Goal: Task Accomplishment & Management: Manage account settings

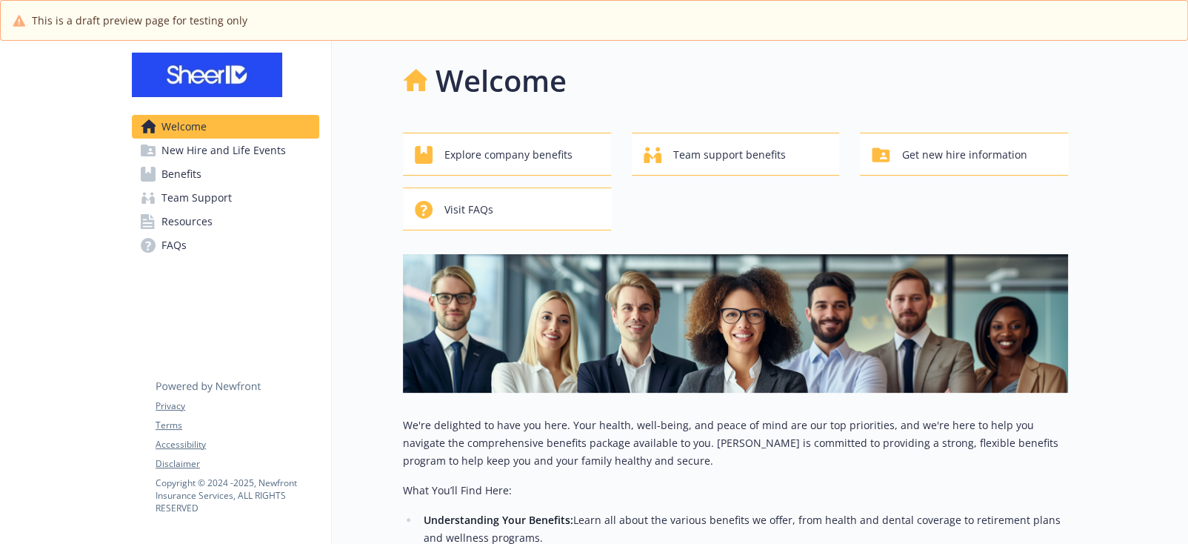
click at [888, 79] on div "Welcome" at bounding box center [735, 81] width 665 height 44
click at [1055, 104] on div "Welcome Explore company benefits Team support benefits Get new hire information…" at bounding box center [735, 404] width 665 height 691
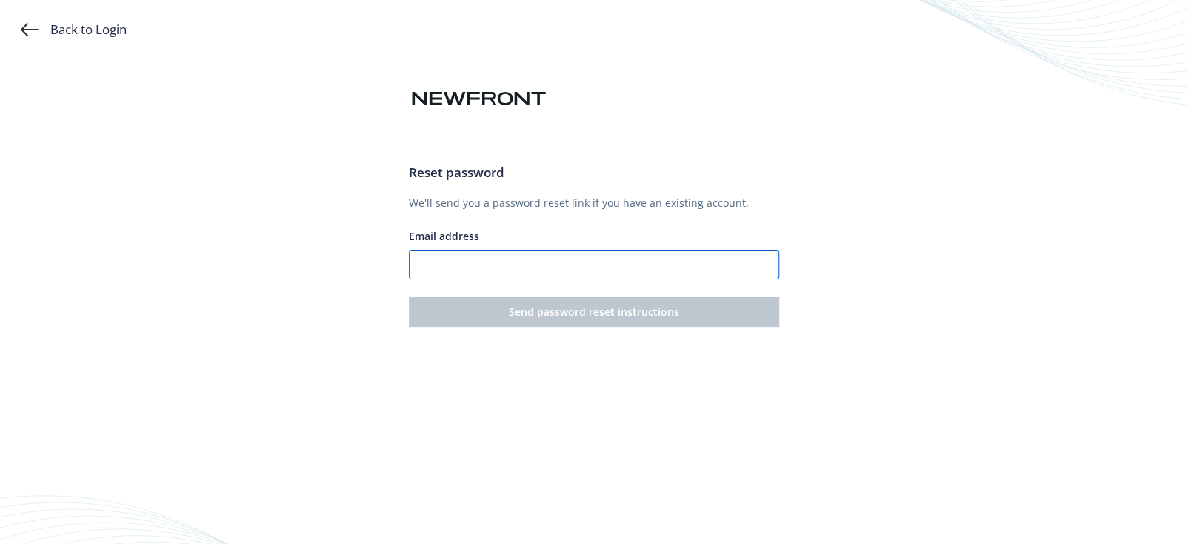
click at [551, 277] on input "Email address" at bounding box center [594, 265] width 370 height 30
type input "rechel.edong@newfront.com"
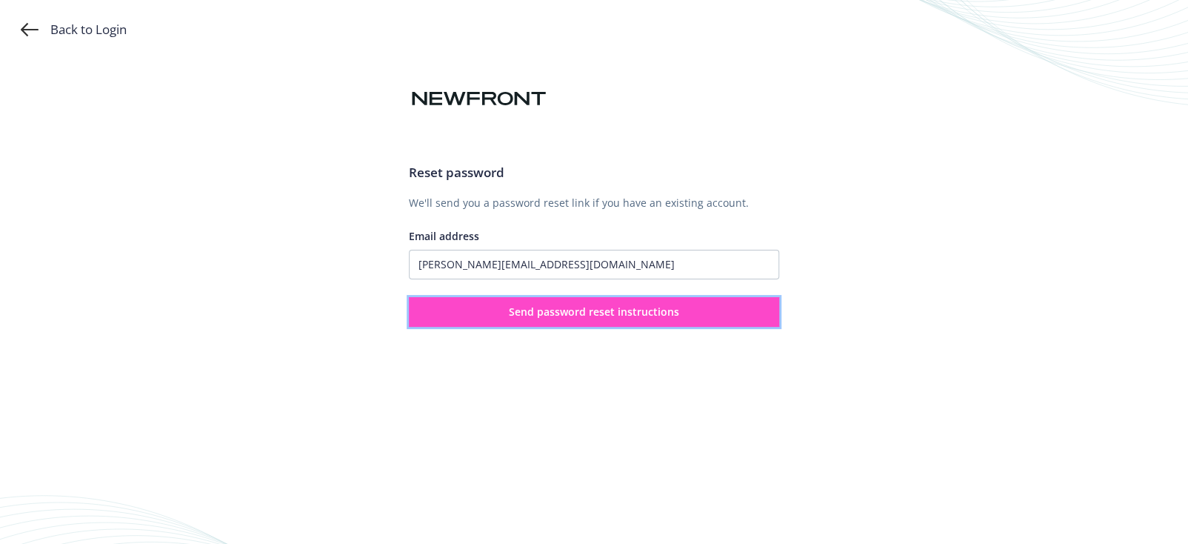
click at [536, 311] on span "Send password reset instructions" at bounding box center [594, 311] width 170 height 14
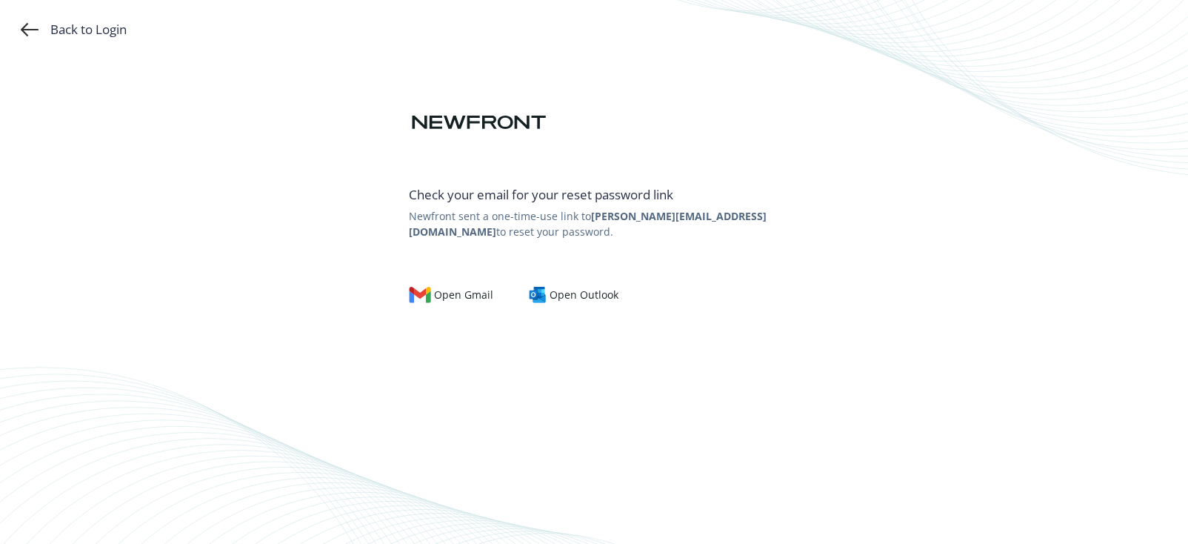
click at [1025, 170] on div "Back to Login Check your email for your reset password link Newfront sent a one…" at bounding box center [594, 272] width 1188 height 544
click at [570, 300] on div "Open Outlook" at bounding box center [574, 295] width 90 height 16
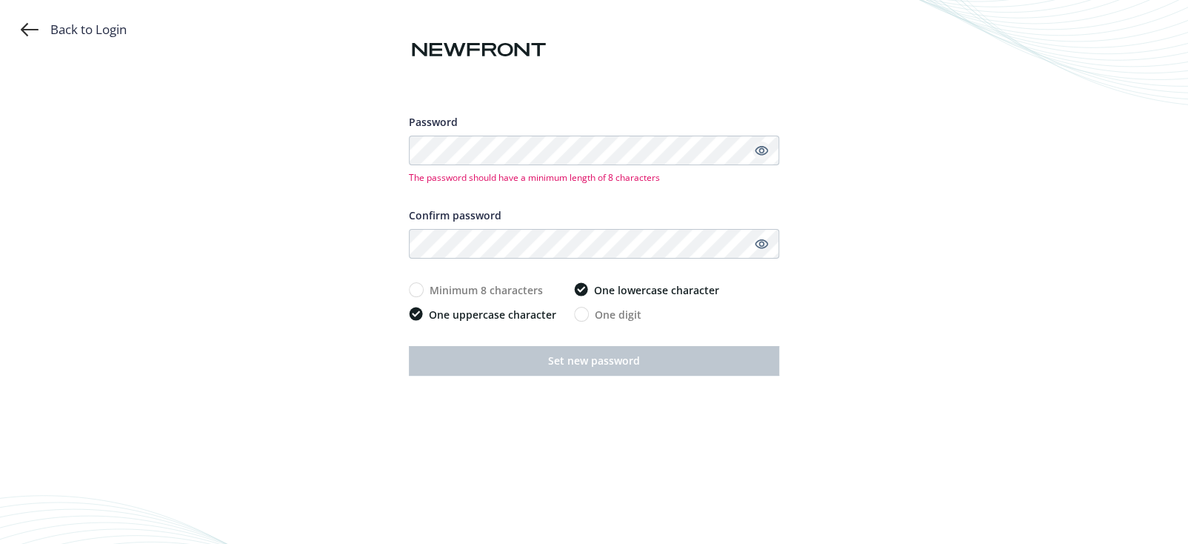
click at [768, 147] on link "Show password" at bounding box center [762, 151] width 18 height 18
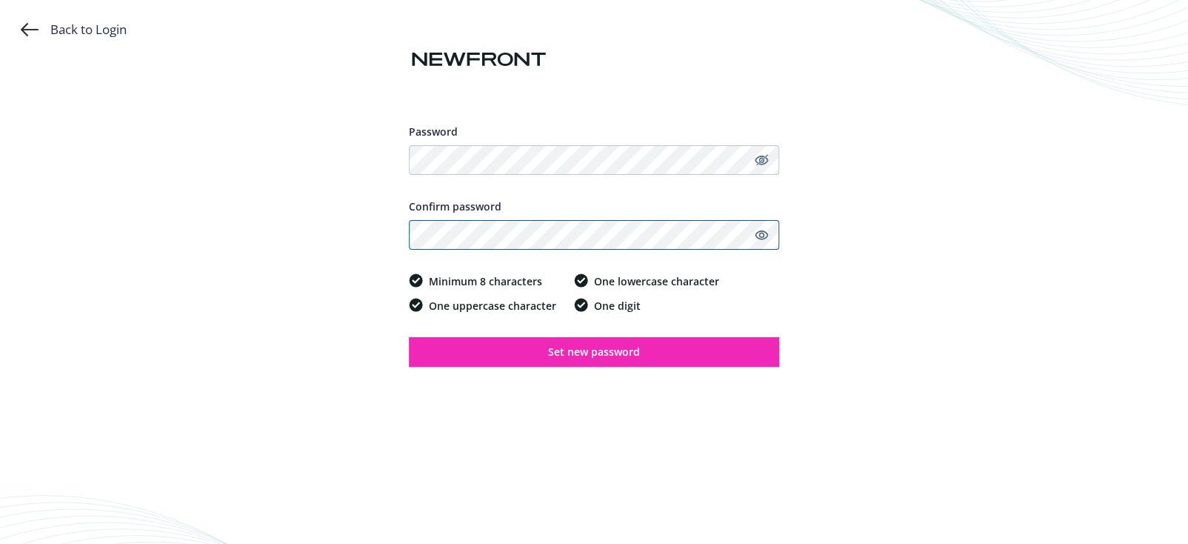
click at [409, 337] on button "Set new password" at bounding box center [594, 352] width 370 height 30
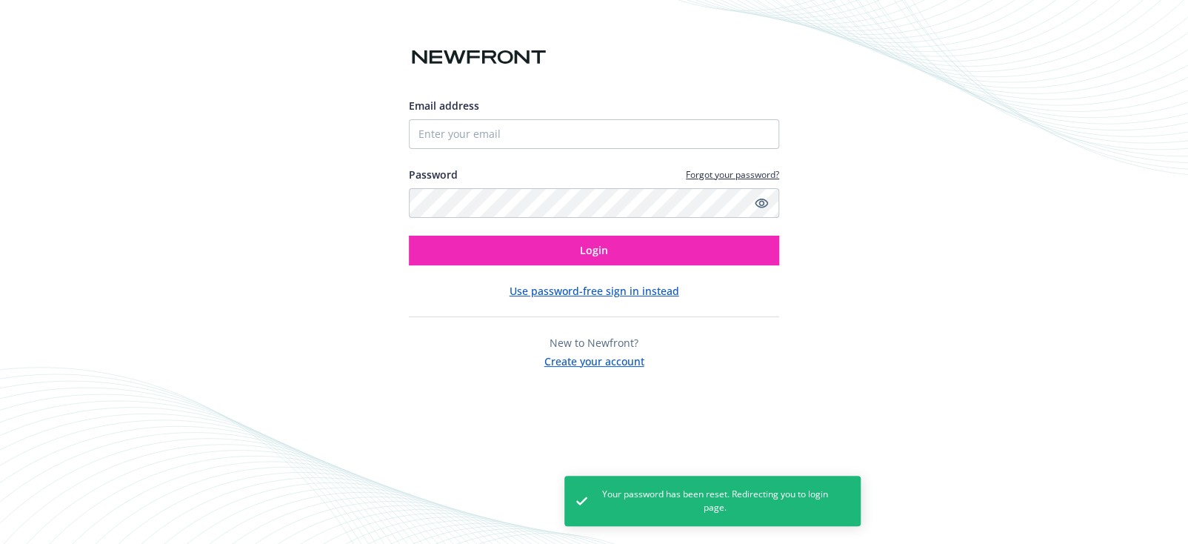
drag, startPoint x: 1097, startPoint y: 0, endPoint x: 763, endPoint y: 23, distance: 334.9
click at [763, 23] on div at bounding box center [594, 20] width 370 height 47
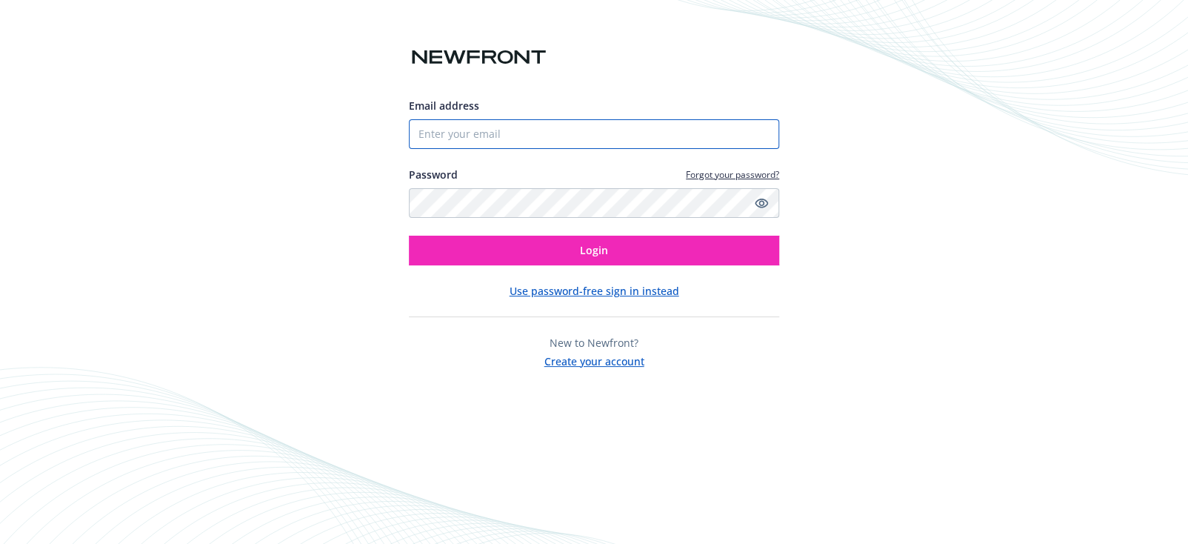
drag, startPoint x: 509, startPoint y: 129, endPoint x: 475, endPoint y: 87, distance: 54.3
click at [509, 129] on input "Email address" at bounding box center [594, 134] width 370 height 30
click at [510, 142] on input "Email address" at bounding box center [594, 134] width 370 height 30
type input "rechel.edong@newfront.com"
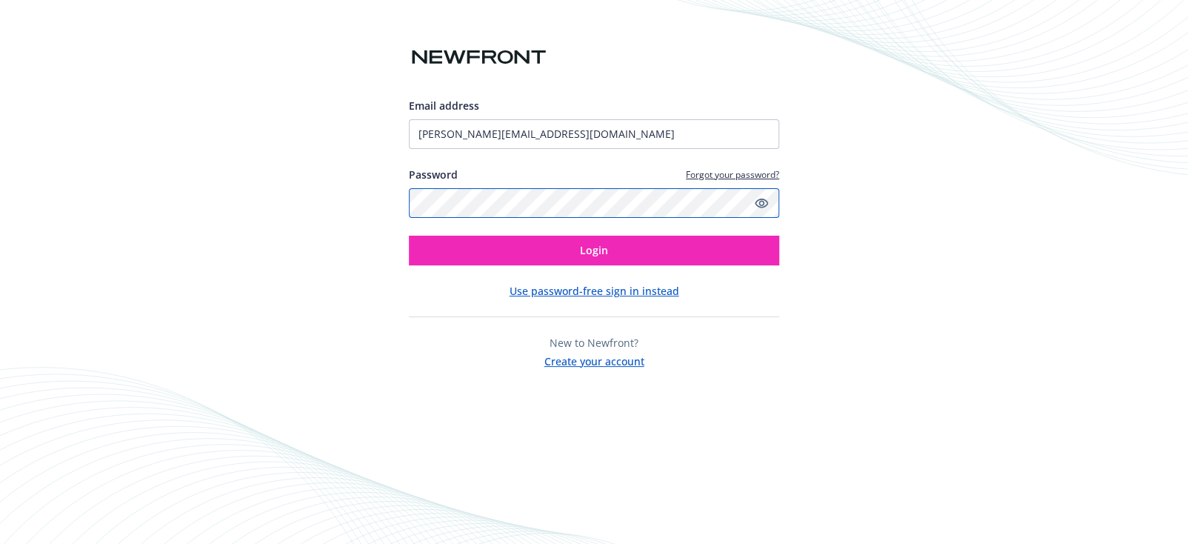
click at [409, 236] on button "Login" at bounding box center [594, 251] width 370 height 30
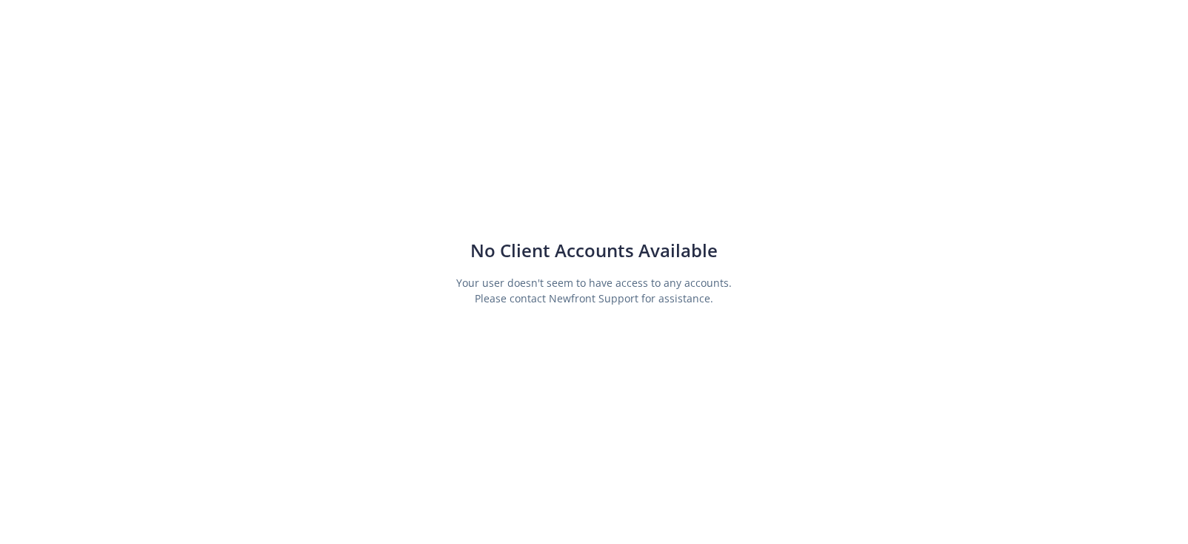
click at [913, 328] on div "No Client Accounts Available Your user doesn't seem to have access to any accou…" at bounding box center [594, 272] width 1188 height 544
click at [894, 307] on div "No Client Accounts Available Your user doesn't seem to have access to any accou…" at bounding box center [594, 272] width 1188 height 544
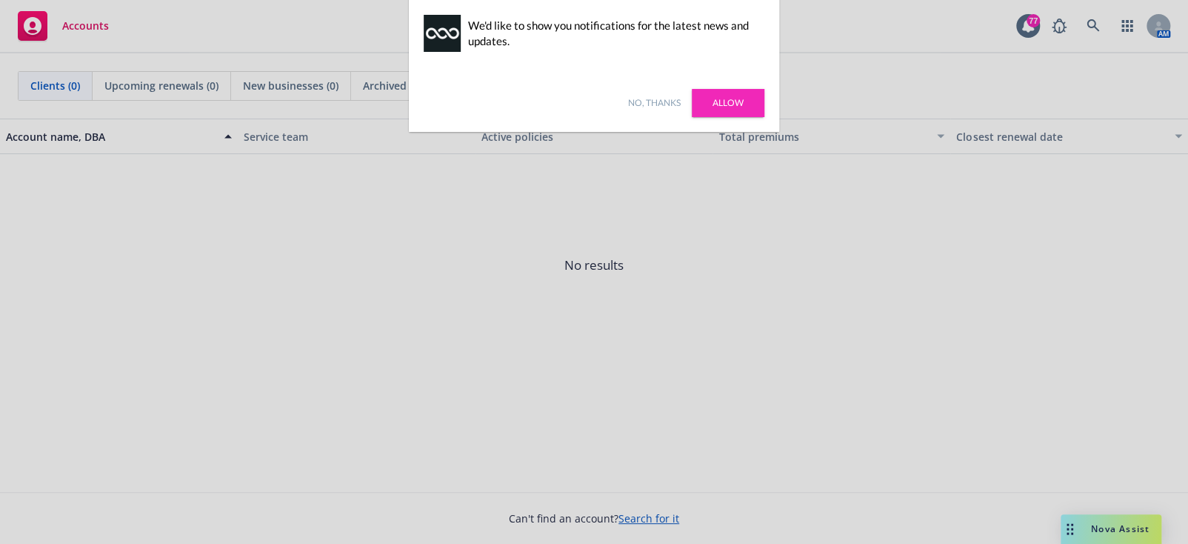
click at [734, 95] on link "Allow" at bounding box center [728, 103] width 73 height 28
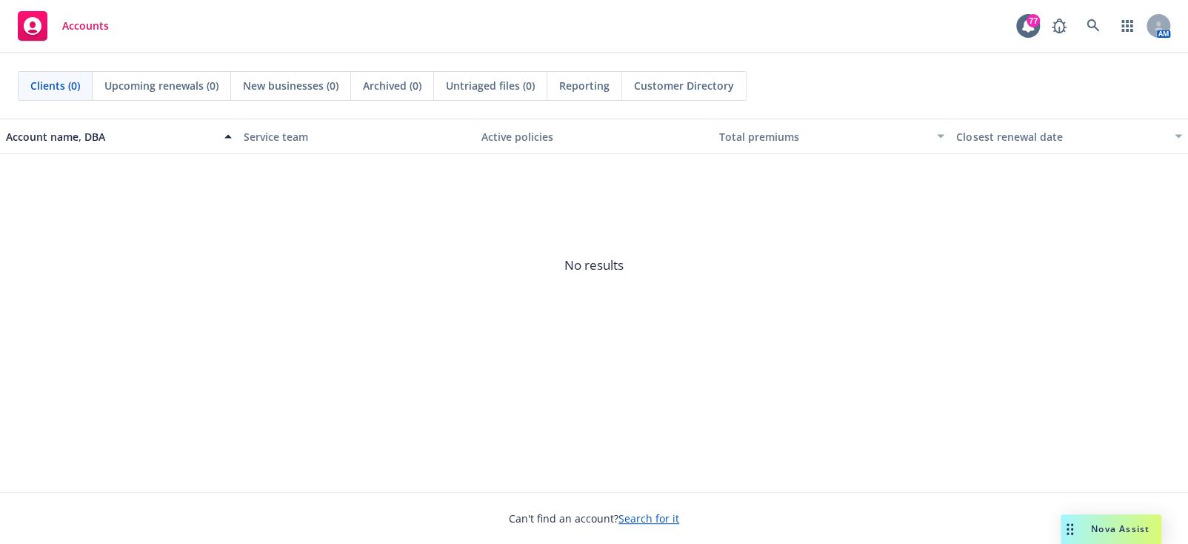
click at [1027, 329] on span "No results" at bounding box center [594, 265] width 1188 height 222
click at [998, 230] on span "No results" at bounding box center [594, 265] width 1188 height 222
click at [853, 284] on span "No results" at bounding box center [594, 265] width 1188 height 222
click at [1156, 30] on div at bounding box center [1159, 26] width 24 height 24
click at [1156, 25] on icon at bounding box center [1158, 25] width 9 height 9
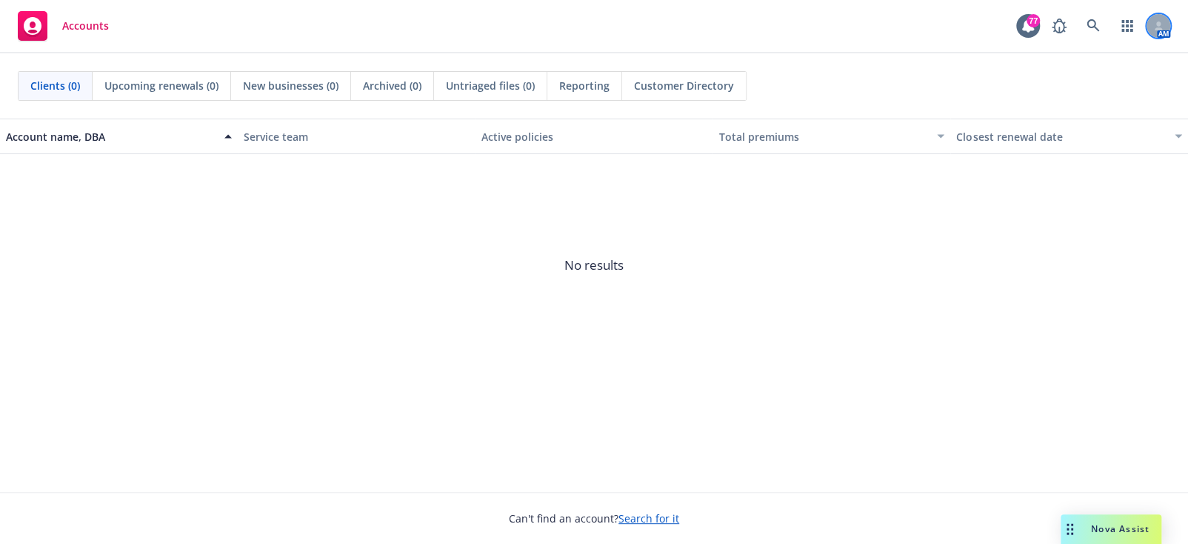
click at [1156, 25] on icon at bounding box center [1158, 25] width 9 height 9
click at [1089, 26] on icon at bounding box center [1093, 25] width 13 height 13
click at [1130, 25] on icon "button" at bounding box center [1127, 26] width 11 height 12
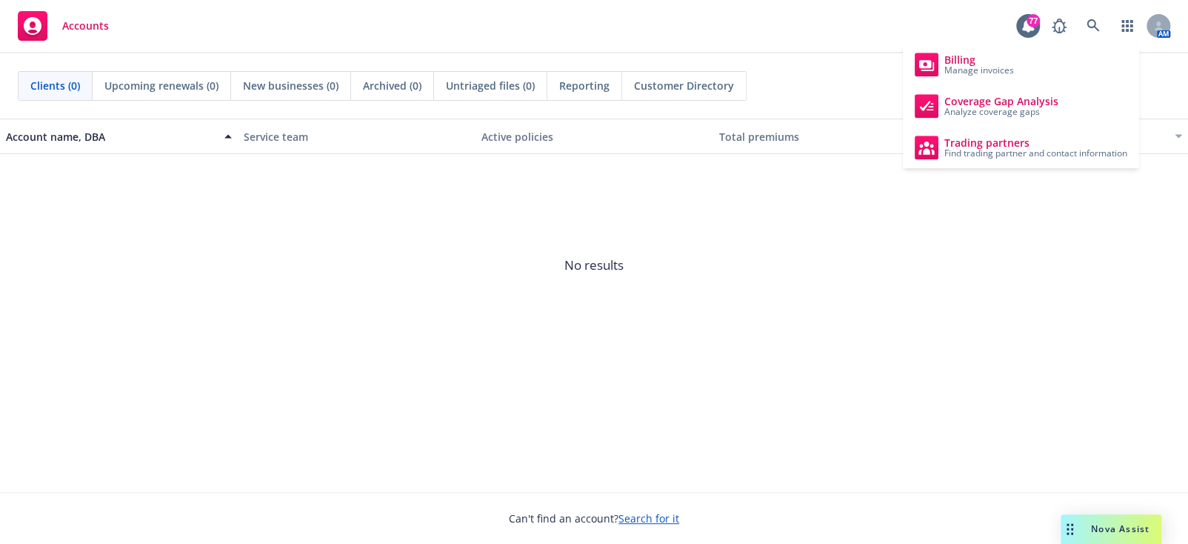
click at [961, 350] on span "No results" at bounding box center [594, 265] width 1188 height 222
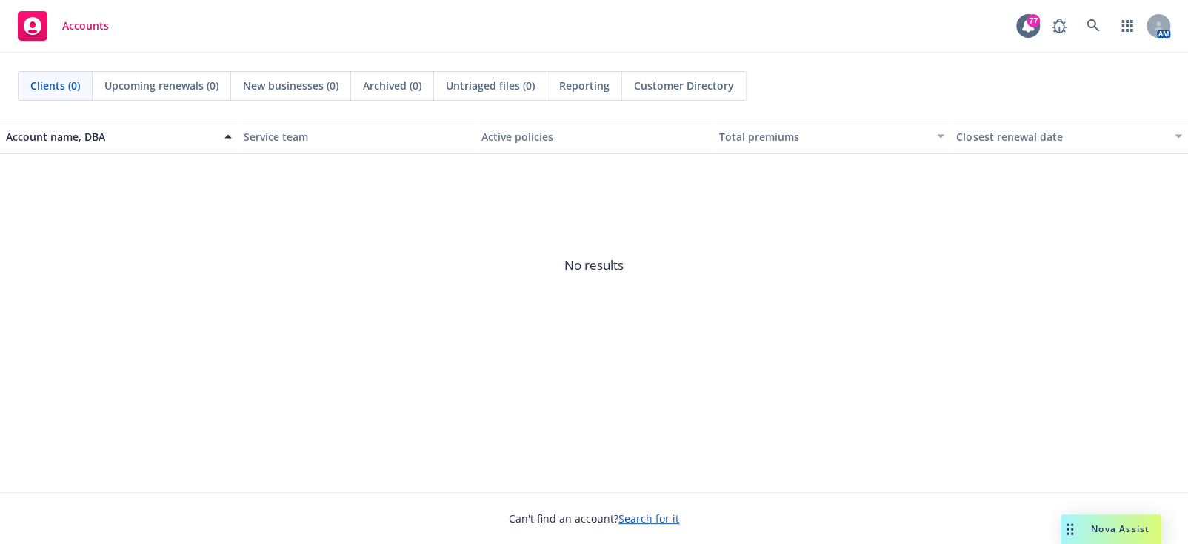
click at [44, 21] on rect at bounding box center [33, 26] width 30 height 30
click at [37, 21] on icon at bounding box center [33, 26] width 18 height 18
click at [1164, 21] on div at bounding box center [1159, 26] width 24 height 24
drag, startPoint x: 793, startPoint y: 320, endPoint x: 630, endPoint y: 142, distance: 241.8
click at [789, 313] on span "No results" at bounding box center [594, 265] width 1188 height 222
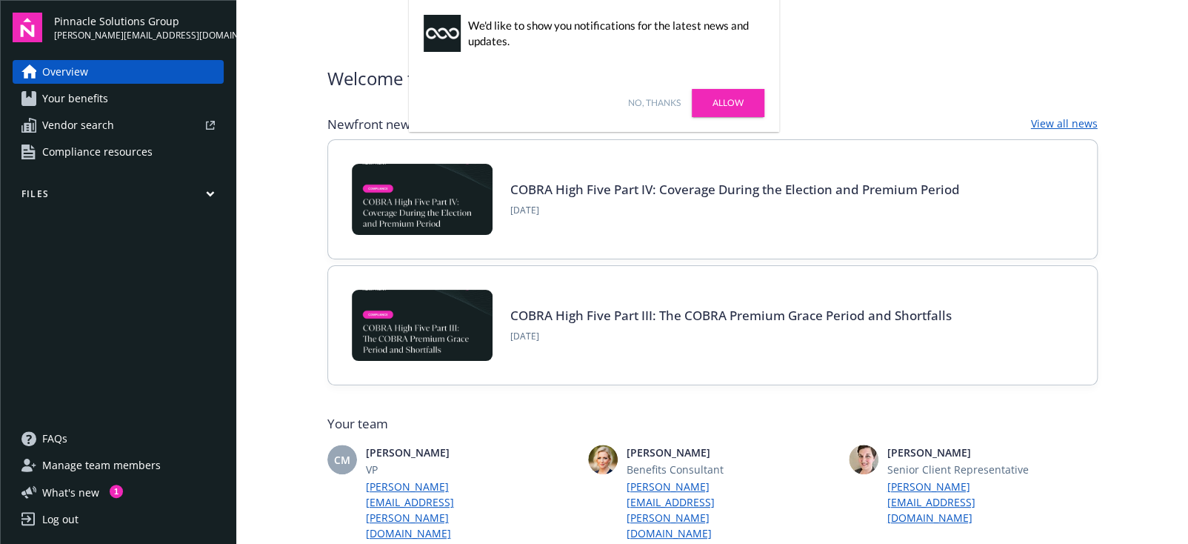
drag, startPoint x: 655, startPoint y: 101, endPoint x: 715, endPoint y: 146, distance: 75.1
click at [655, 101] on link "No, thanks" at bounding box center [654, 102] width 53 height 13
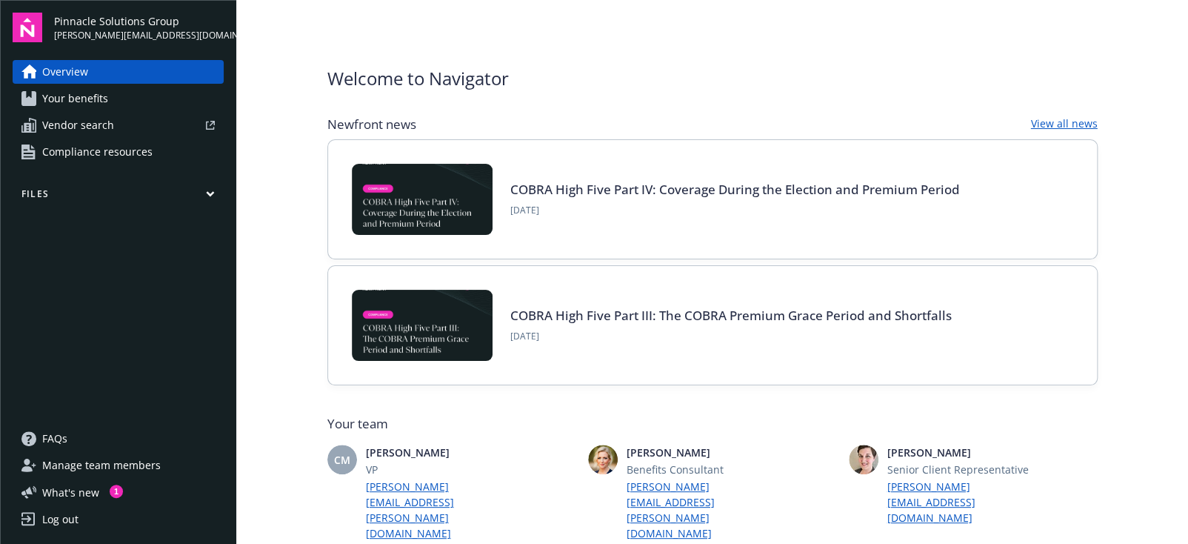
click at [116, 121] on link "Vendor search" at bounding box center [118, 125] width 211 height 24
click at [127, 126] on div at bounding box center [167, 125] width 95 height 9
drag, startPoint x: 134, startPoint y: 150, endPoint x: 247, endPoint y: 190, distance: 119.5
click at [134, 150] on span "Compliance resources" at bounding box center [97, 152] width 110 height 24
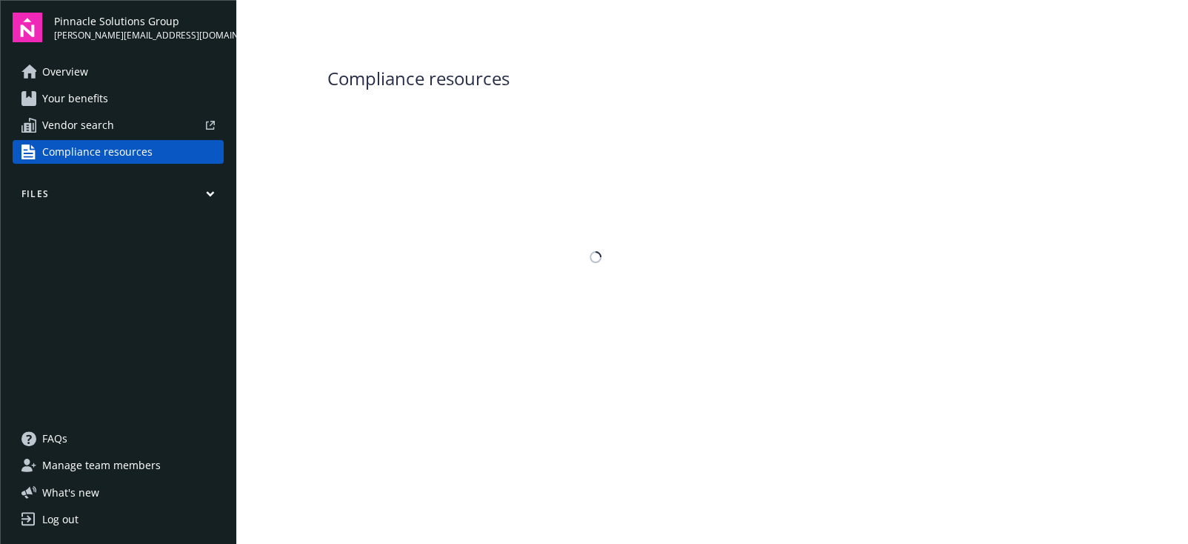
click at [198, 190] on button "Files" at bounding box center [118, 196] width 211 height 19
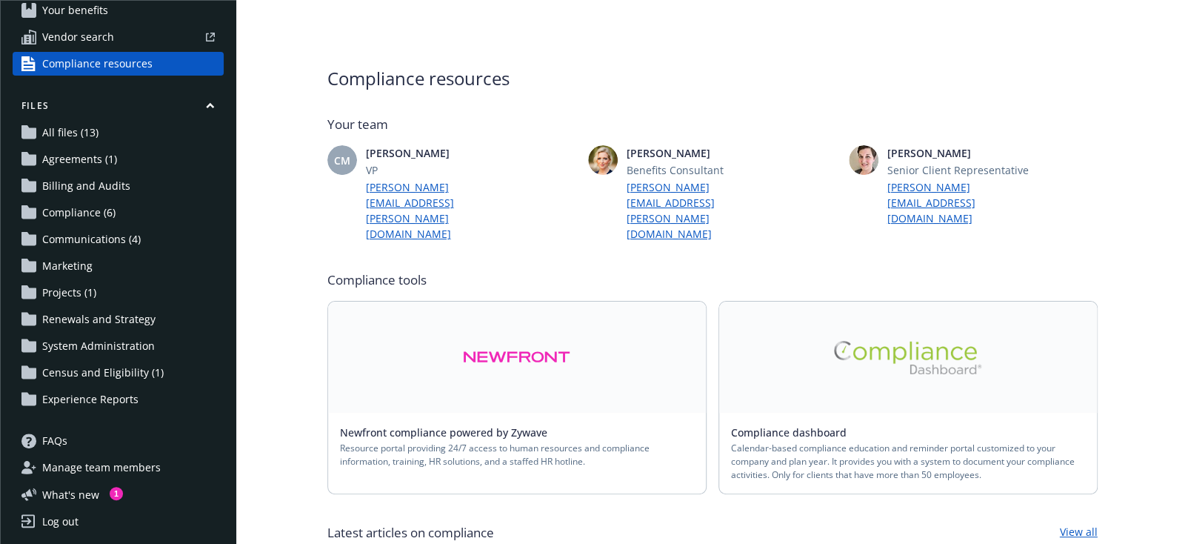
scroll to position [90, 0]
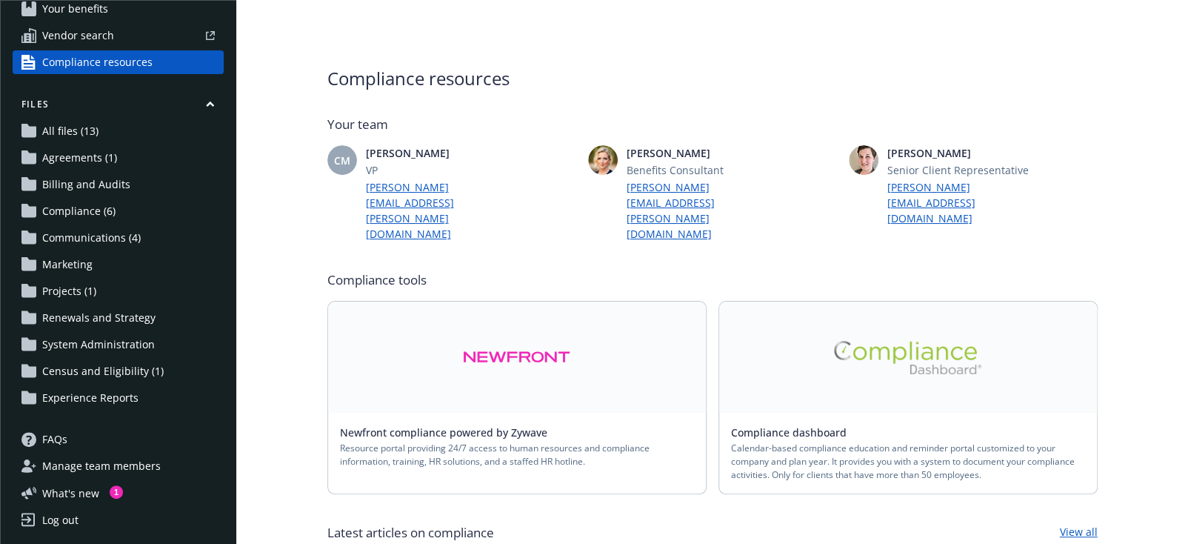
click at [69, 134] on span "All files (13)" at bounding box center [70, 131] width 56 height 24
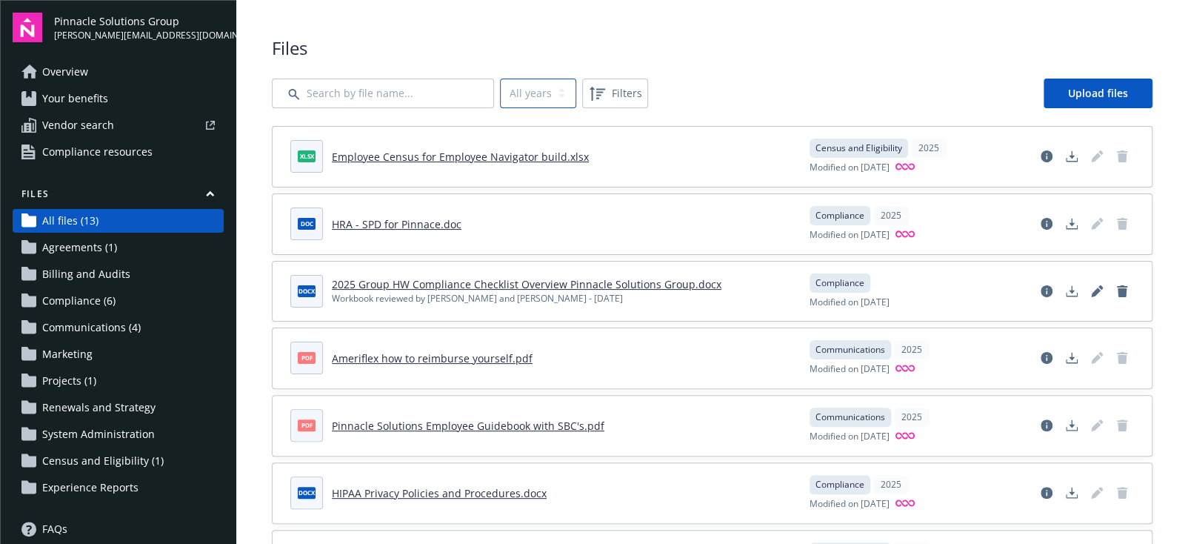
click at [546, 90] on select "All years 2025" at bounding box center [538, 94] width 76 height 30
click at [757, 82] on div "All years 2025 Filters Upload files" at bounding box center [712, 94] width 881 height 30
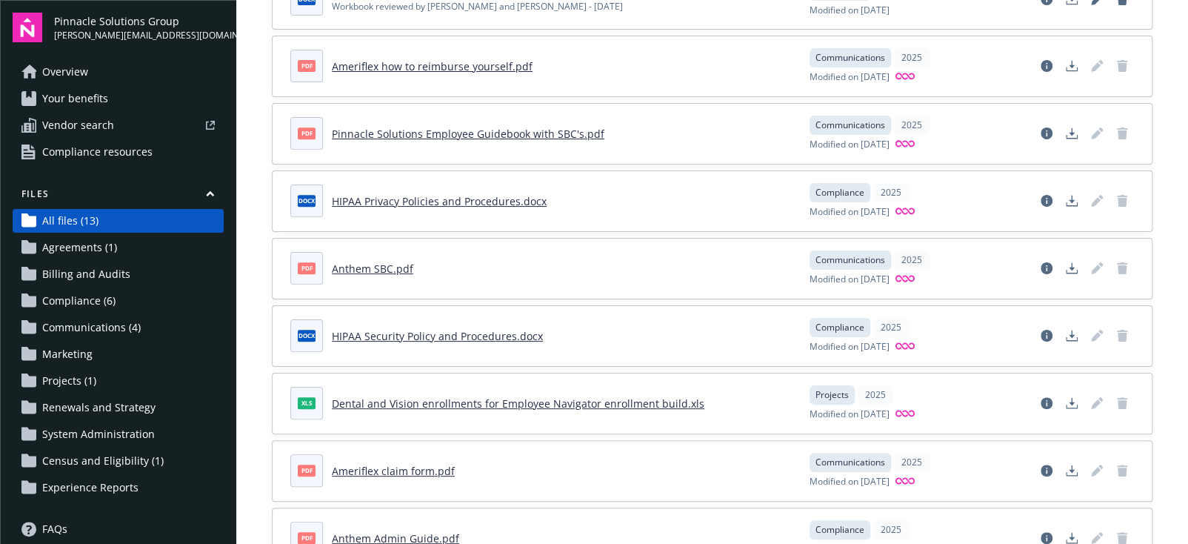
scroll to position [296, 0]
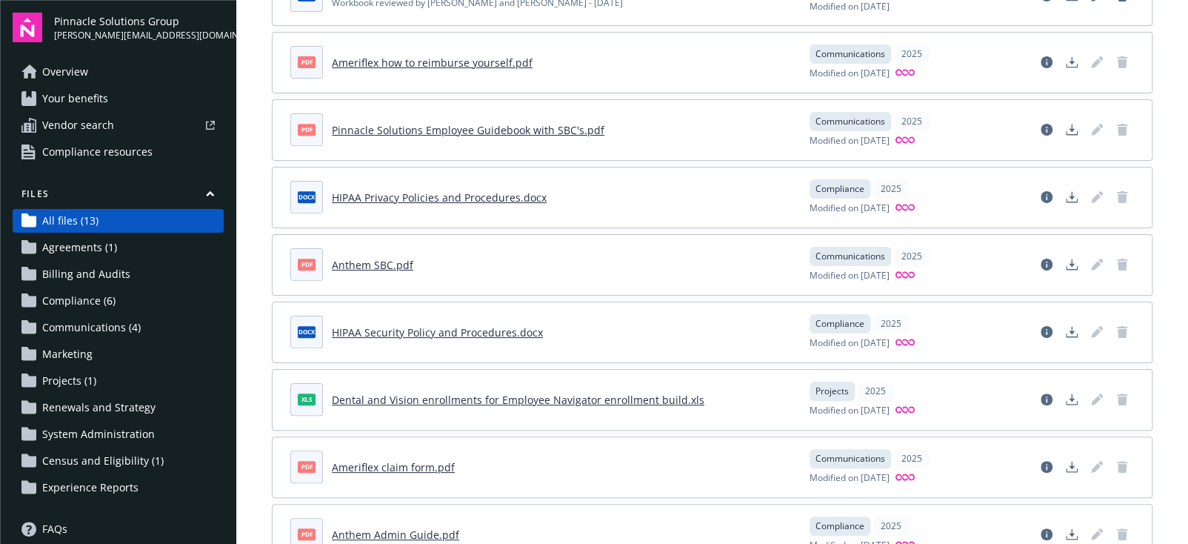
click at [532, 128] on link "Pinnacle Solutions Employee Guidebook with SBC's.pdf" at bounding box center [468, 130] width 273 height 14
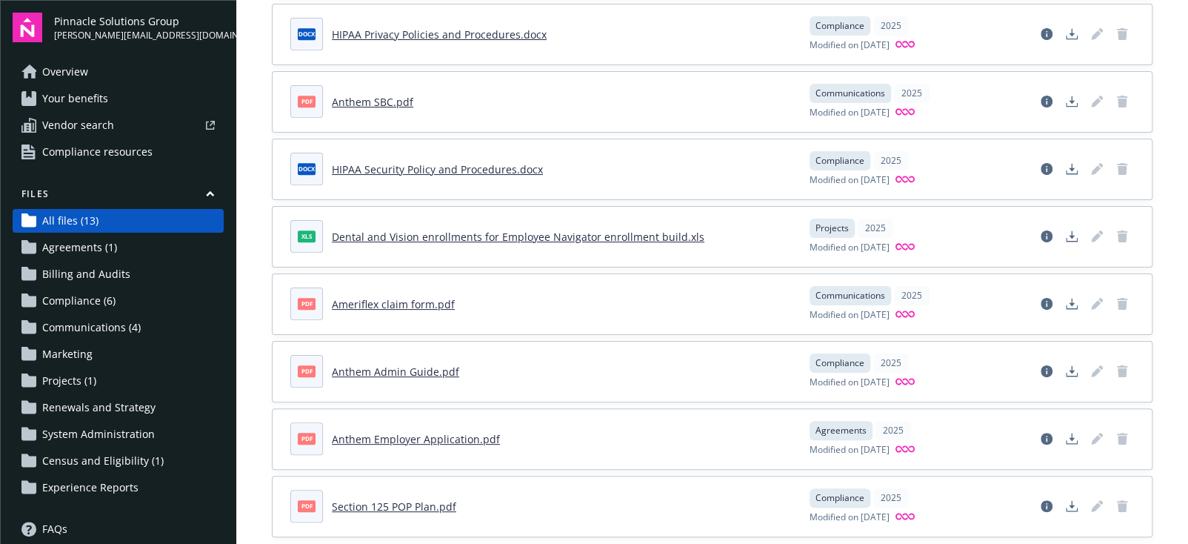
scroll to position [483, 0]
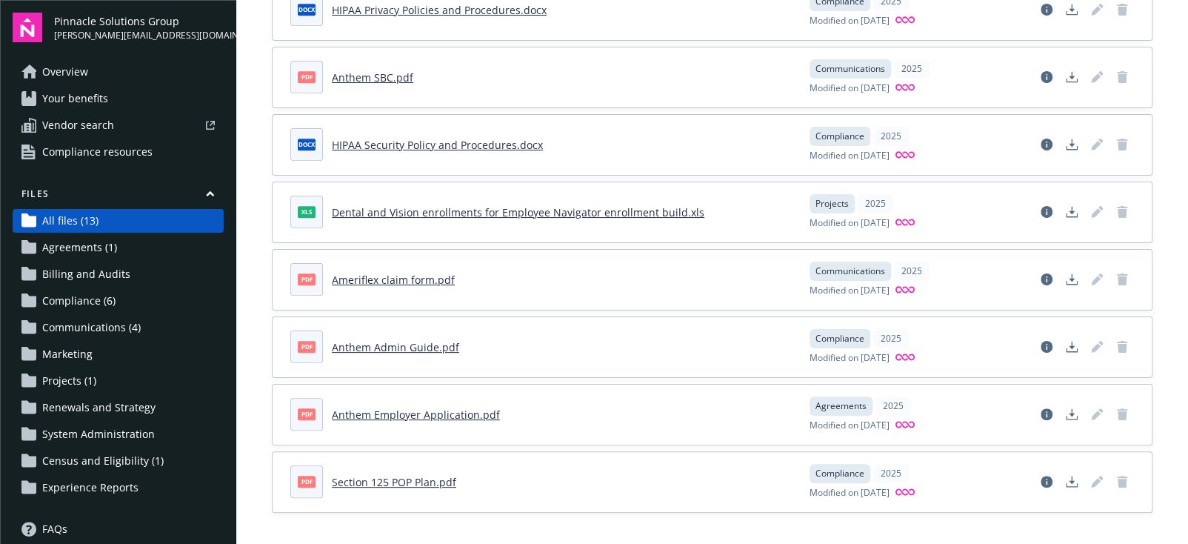
click at [124, 247] on link "Agreements (1)" at bounding box center [118, 248] width 211 height 24
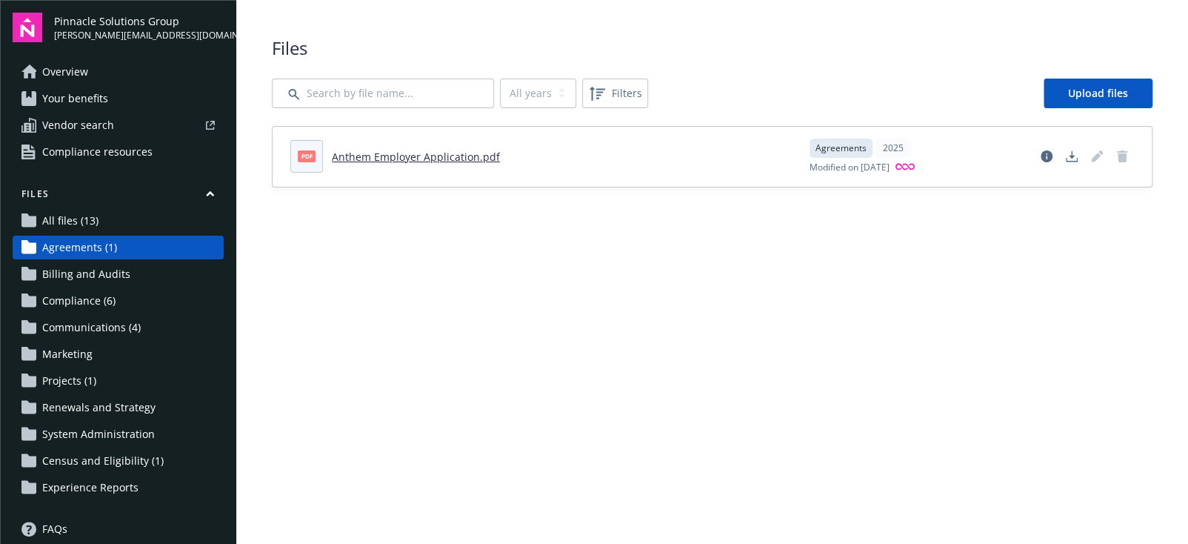
click at [112, 273] on span "Billing and Audits" at bounding box center [86, 274] width 88 height 24
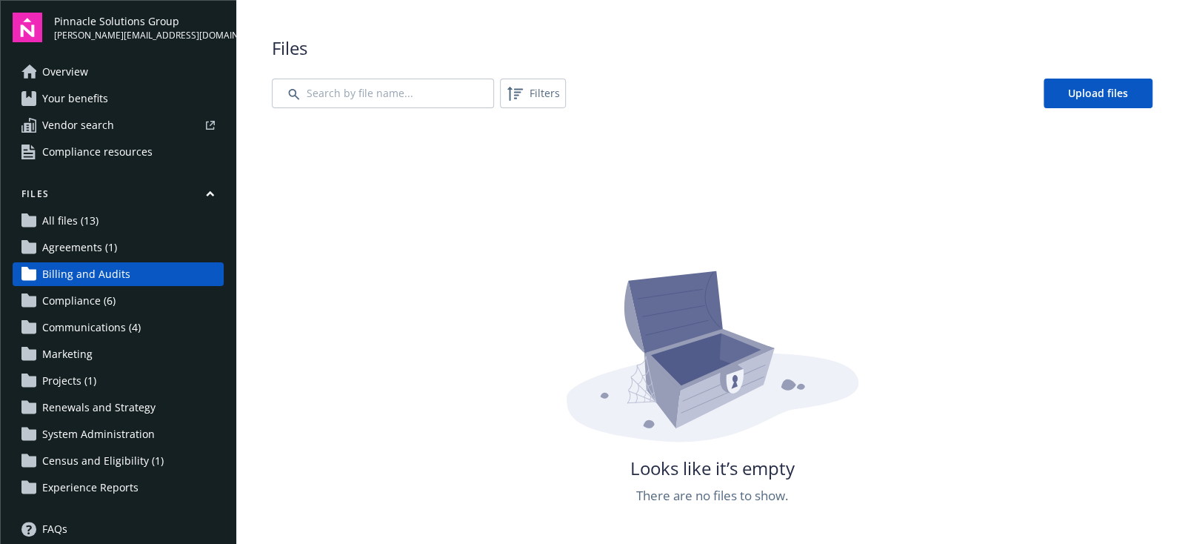
click at [88, 304] on span "Compliance (6)" at bounding box center [78, 301] width 73 height 24
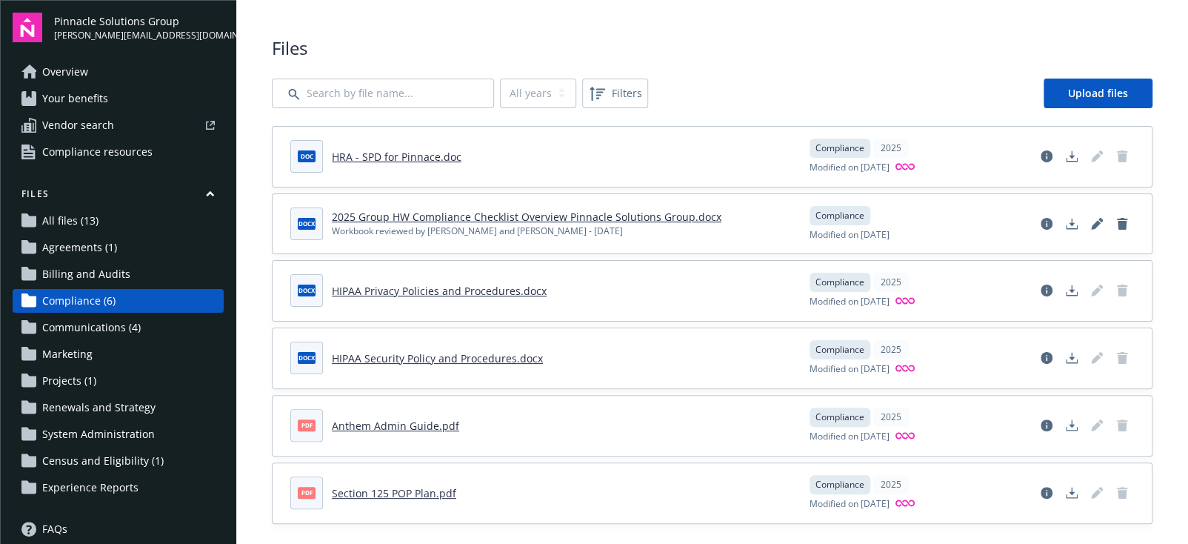
scroll to position [13, 0]
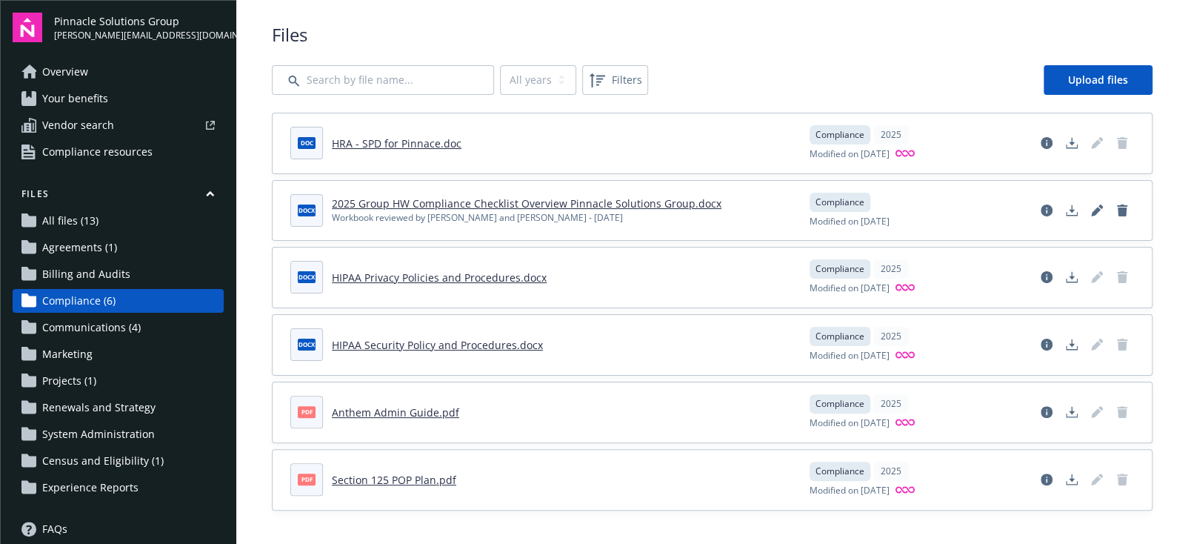
click at [105, 322] on span "Communications (4)" at bounding box center [91, 328] width 99 height 24
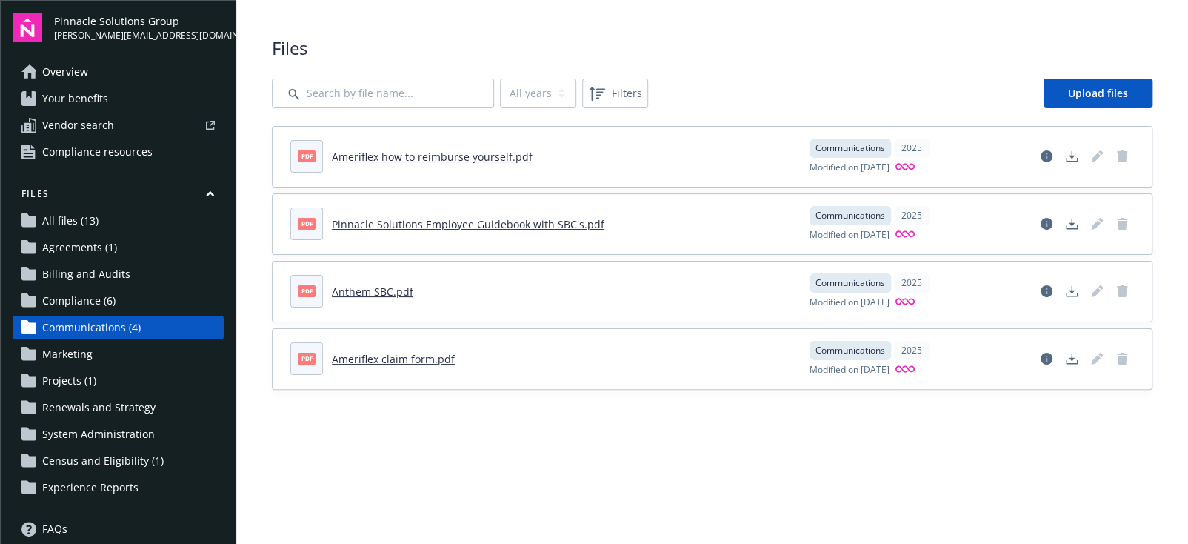
click at [84, 357] on span "Marketing" at bounding box center [67, 354] width 50 height 24
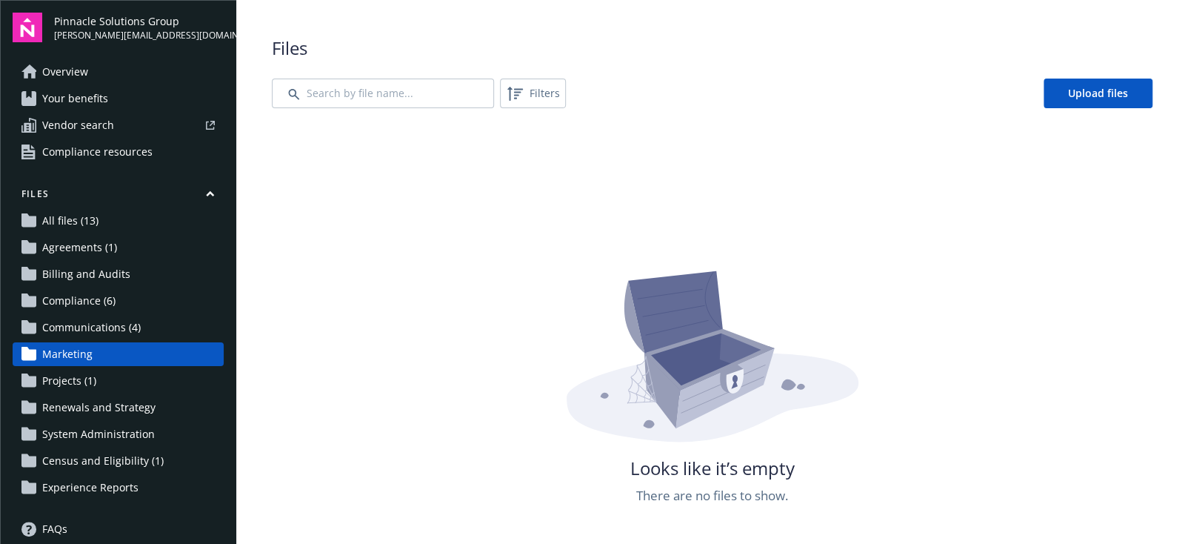
click at [84, 382] on span "Projects (1)" at bounding box center [69, 381] width 54 height 24
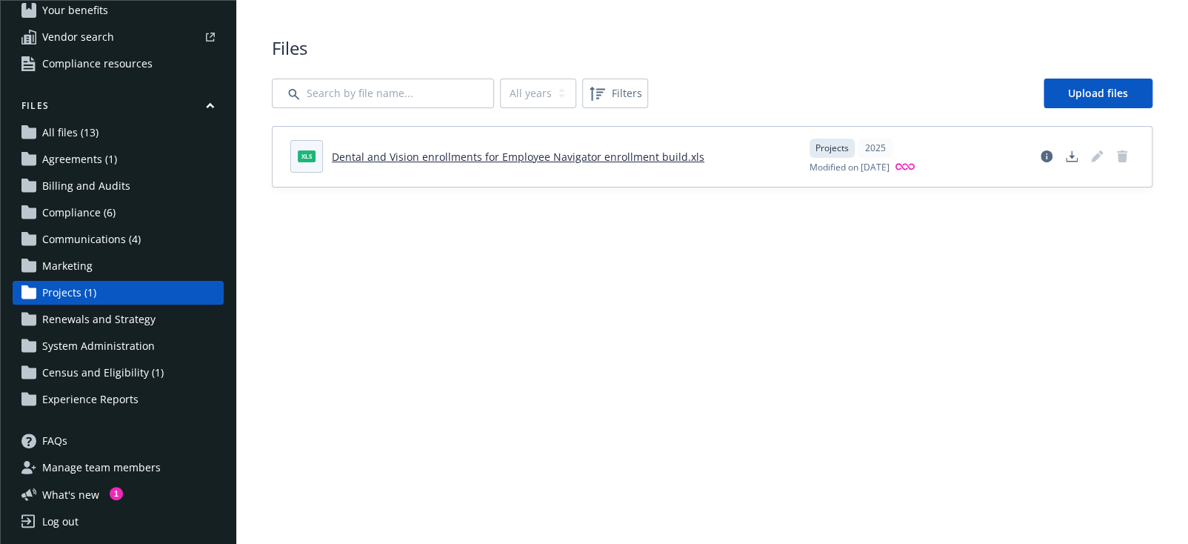
scroll to position [90, 0]
click at [83, 320] on span "Renewals and Strategy" at bounding box center [98, 318] width 113 height 24
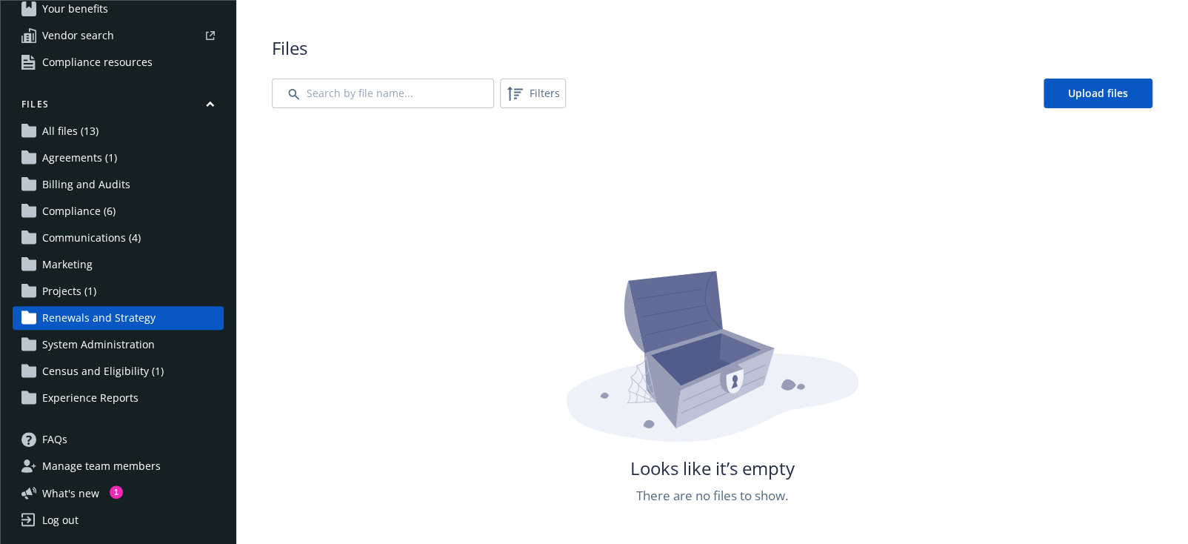
click at [111, 348] on span "System Administration" at bounding box center [98, 345] width 113 height 24
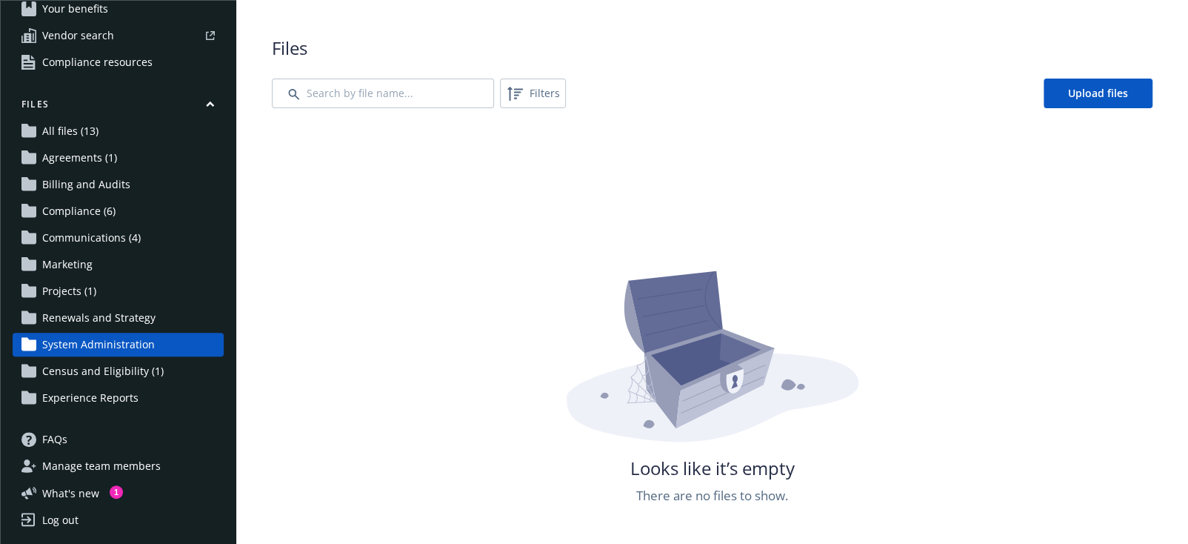
click at [127, 374] on span "Census and Eligibility (1)" at bounding box center [103, 371] width 122 height 24
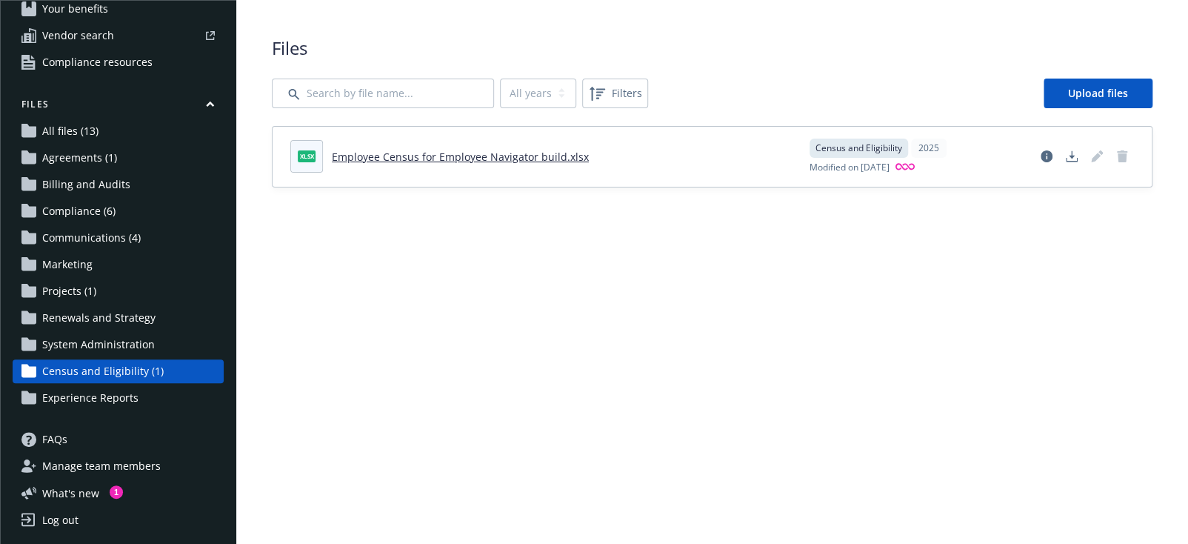
click at [730, 354] on main "Upload progress Files All years 2025 Filters Upload files xlsx Employee Census …" at bounding box center [712, 272] width 952 height 544
click at [127, 398] on span "Experience Reports" at bounding box center [90, 398] width 96 height 24
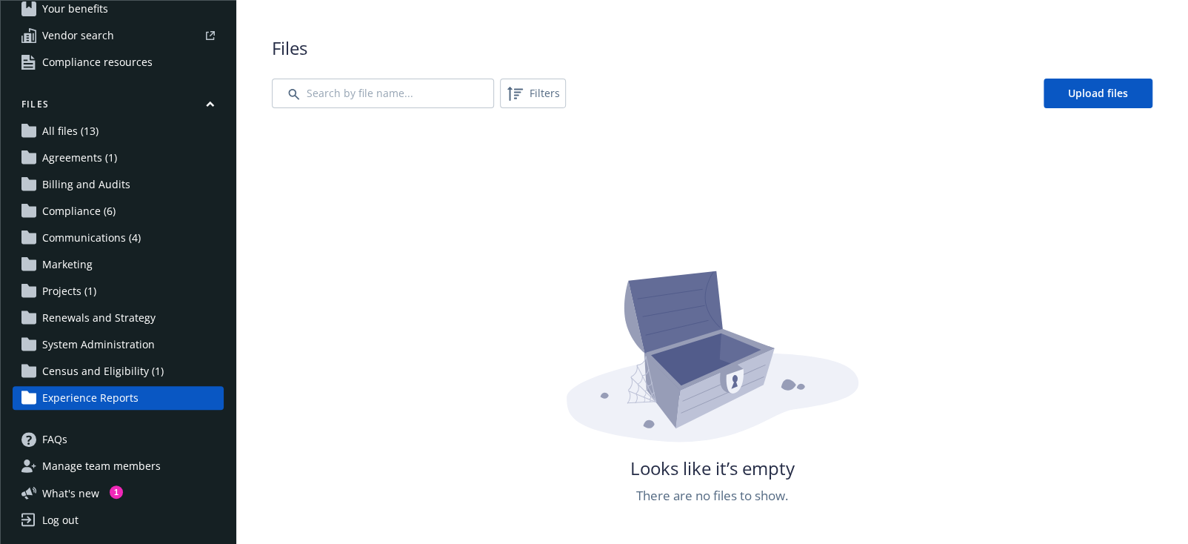
click at [933, 236] on div "Looks like it’s empty There are no files to show." at bounding box center [712, 398] width 881 height 544
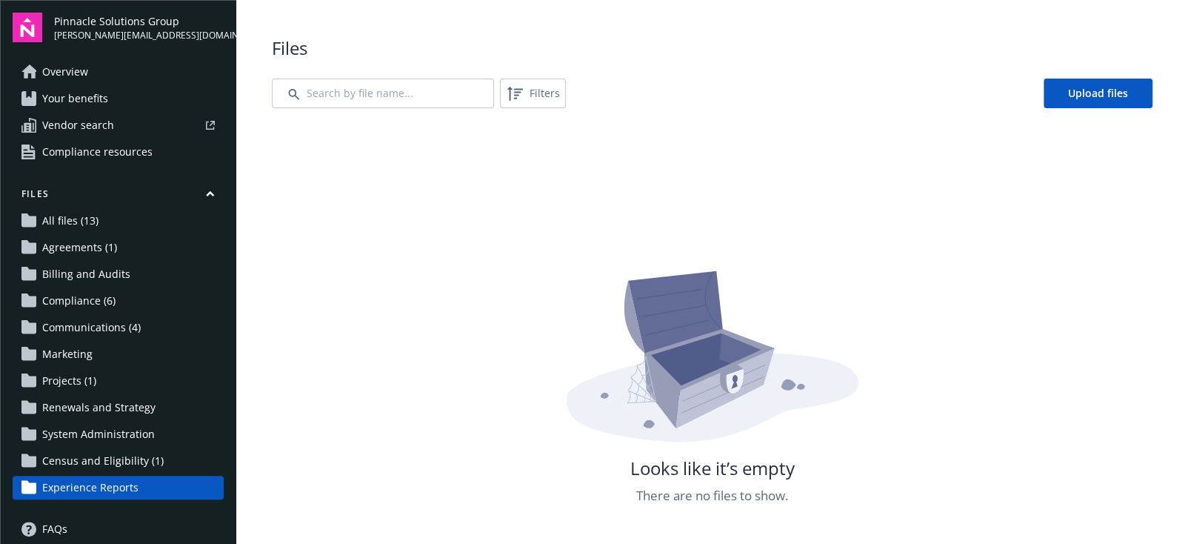
click at [105, 219] on link "All files (13)" at bounding box center [118, 221] width 211 height 24
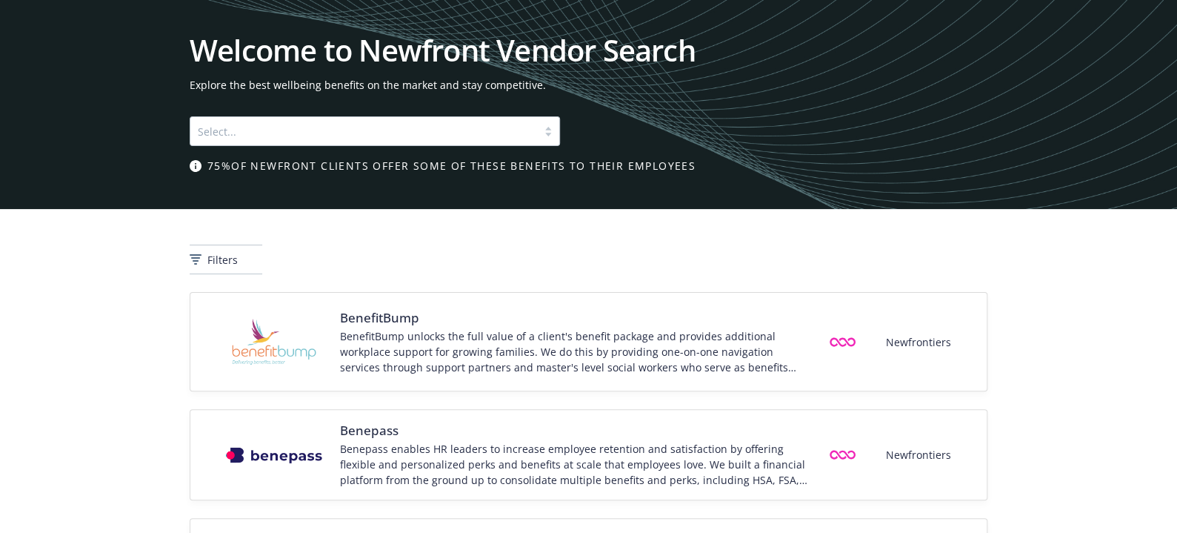
click at [371, 133] on div at bounding box center [364, 131] width 332 height 18
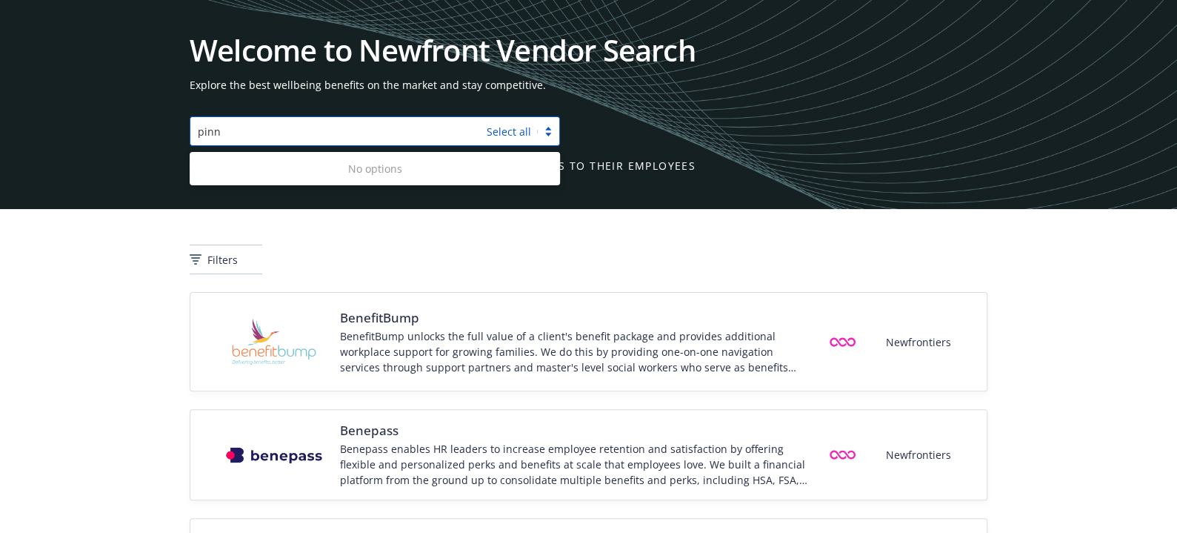
type input "pinn"
click at [768, 130] on div "Welcome to Newfront Vendor Search Explore the best wellbeing benefits on the ma…" at bounding box center [589, 105] width 798 height 138
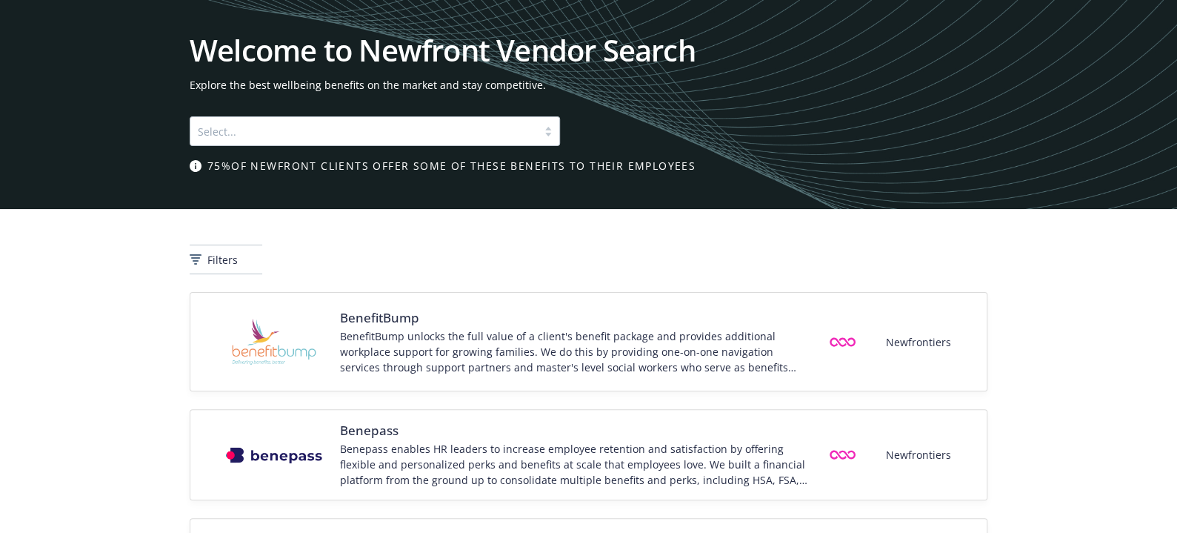
click at [811, 96] on div "Welcome to Newfront Vendor Search Explore the best wellbeing benefits on the ma…" at bounding box center [589, 105] width 798 height 138
click at [258, 63] on h1 "Welcome to Newfront Vendor Search" at bounding box center [589, 51] width 798 height 30
click at [397, 89] on span "Explore the best wellbeing benefits on the market and stay competitive." at bounding box center [589, 85] width 798 height 16
